Goal: Task Accomplishment & Management: Manage account settings

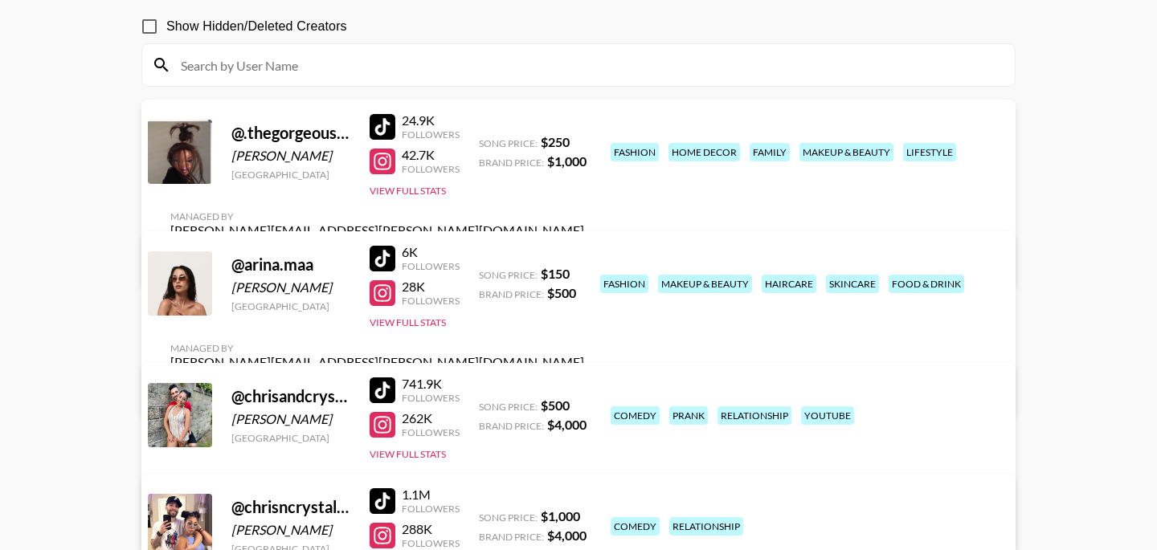
scroll to position [145, 0]
click at [584, 383] on link "View/Edit Details" at bounding box center [377, 391] width 414 height 16
click at [584, 252] on link "View/Edit Details" at bounding box center [377, 260] width 414 height 16
click at [584, 383] on link "View/Edit Details" at bounding box center [377, 391] width 414 height 16
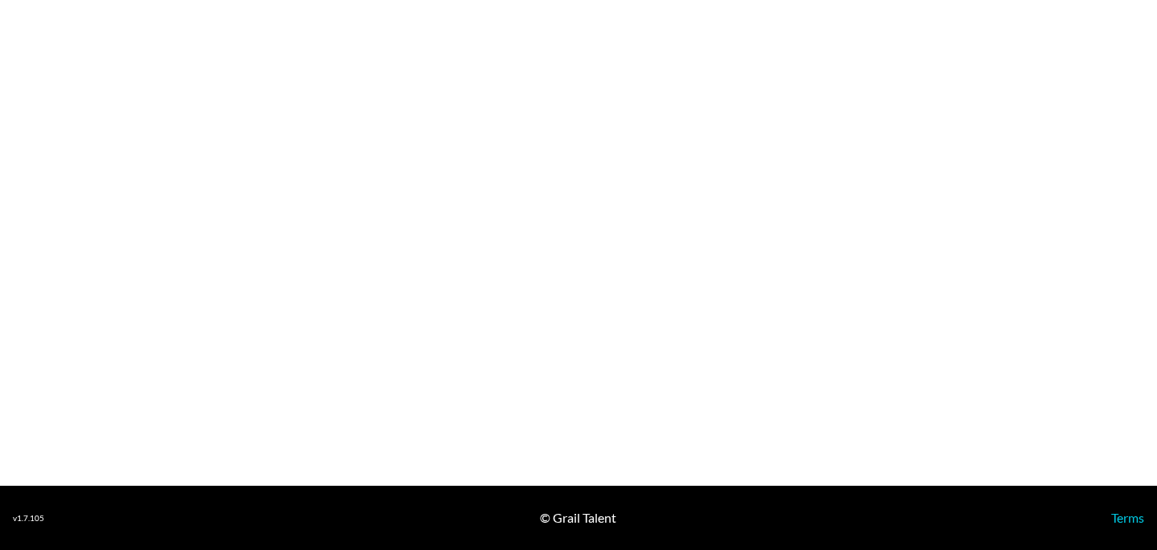
select select "USD"
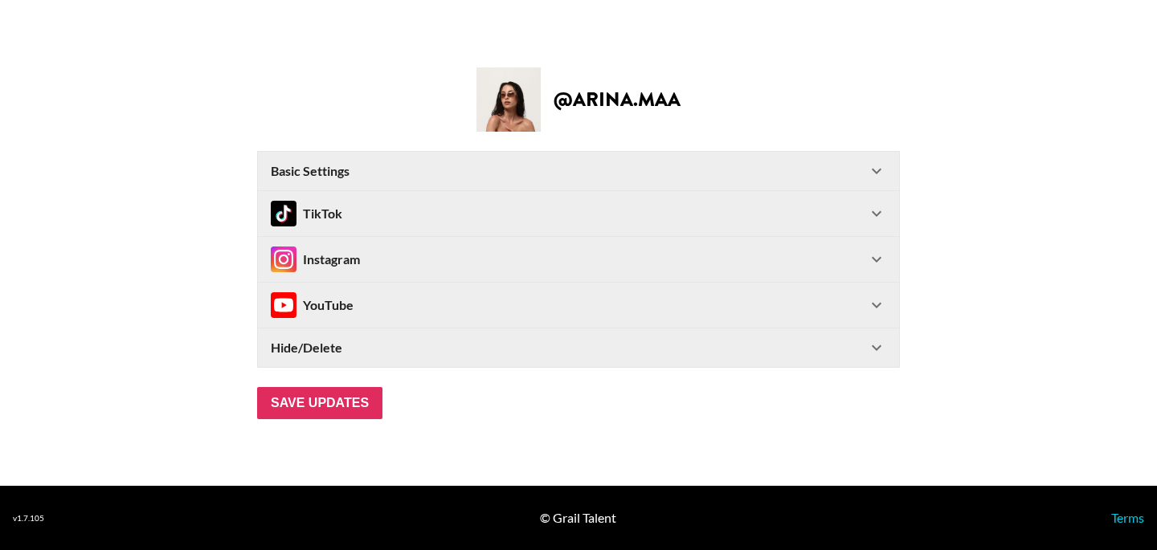
click at [687, 209] on div "TikTok" at bounding box center [569, 214] width 596 height 26
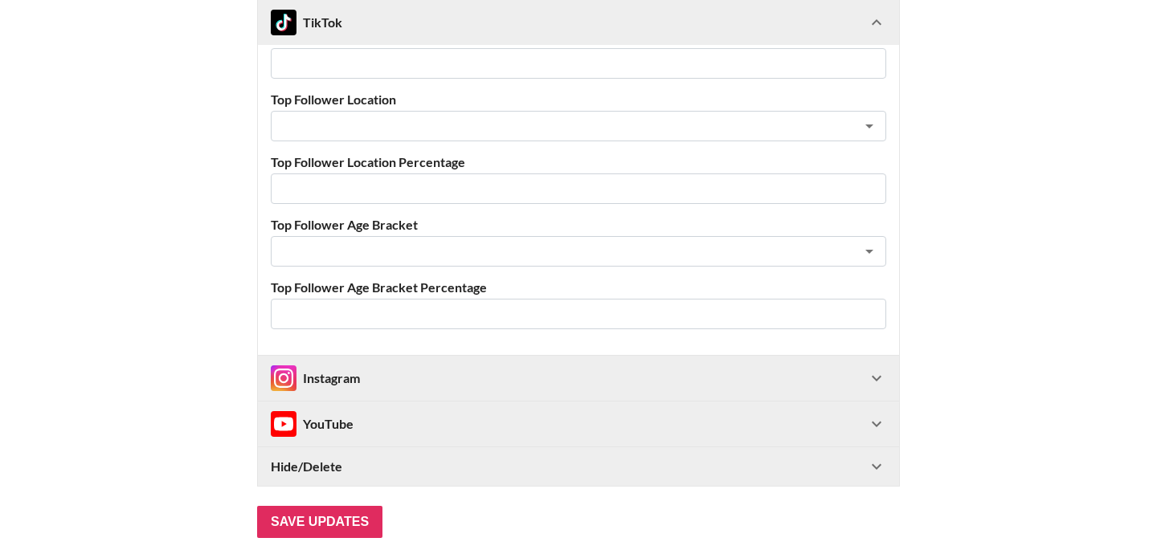
scroll to position [670, 0]
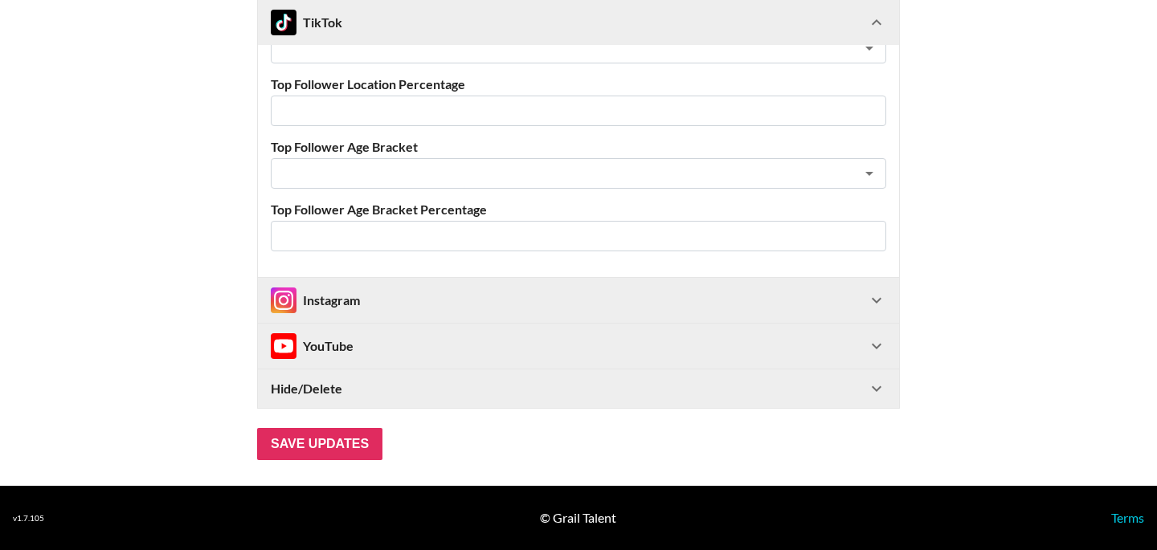
click at [875, 301] on icon at bounding box center [877, 301] width 10 height 6
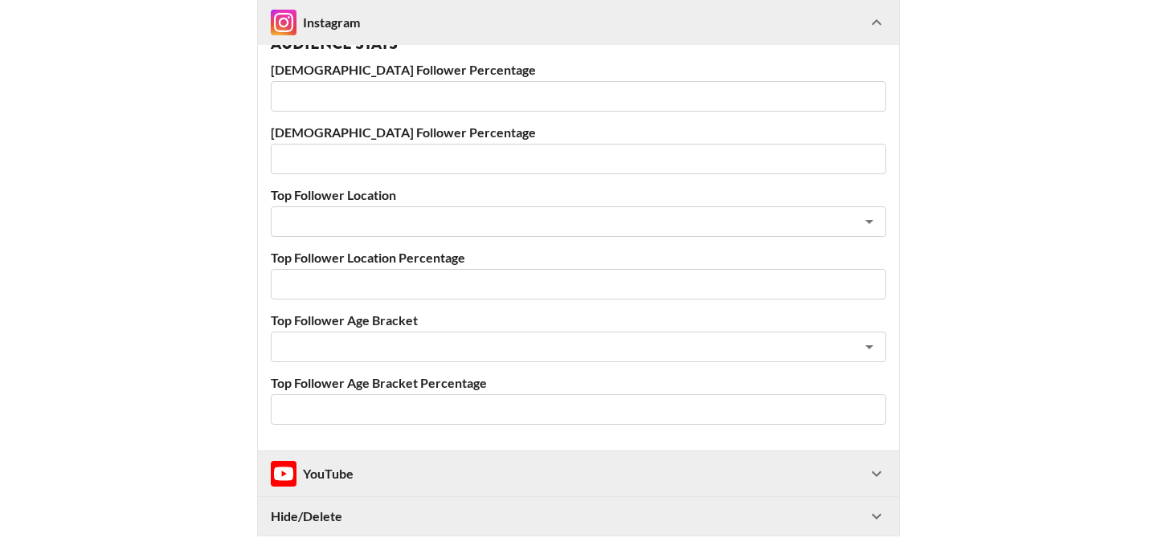
scroll to position [1640, 0]
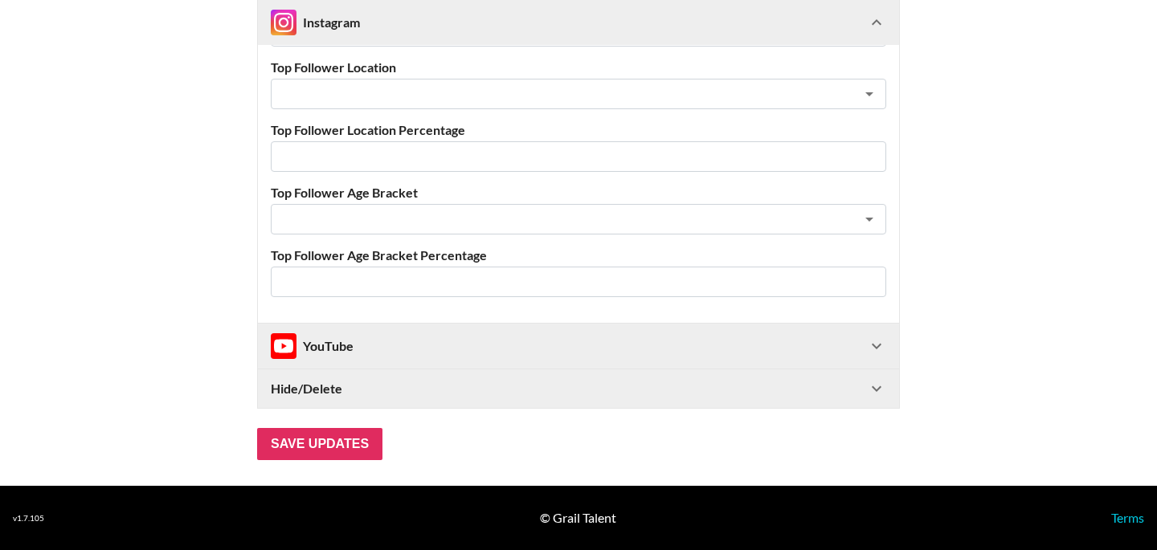
click at [878, 352] on icon at bounding box center [876, 346] width 19 height 19
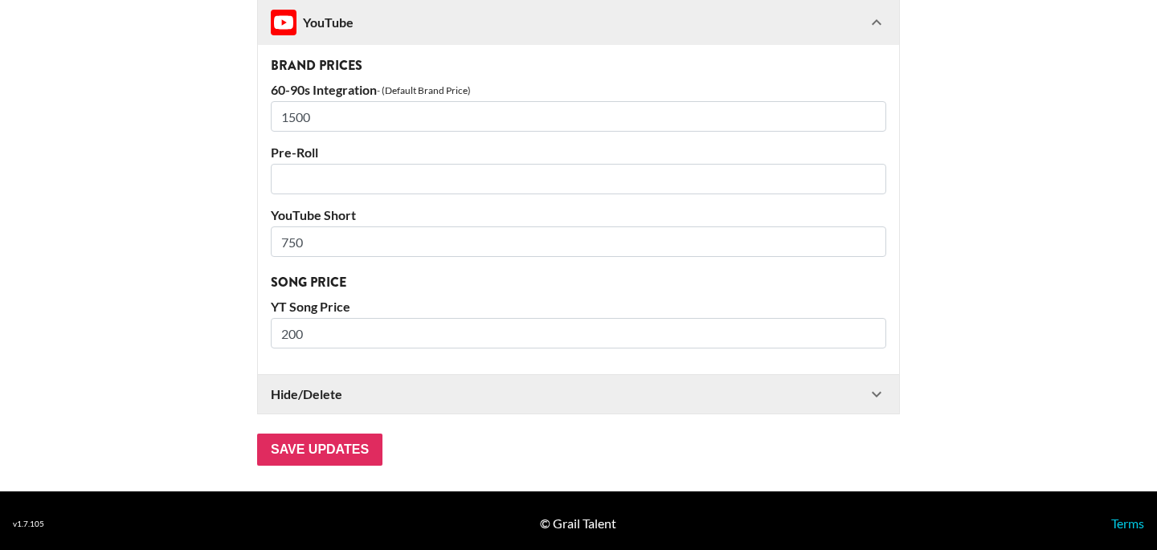
scroll to position [2162, 0]
